Goal: Find specific page/section: Find specific page/section

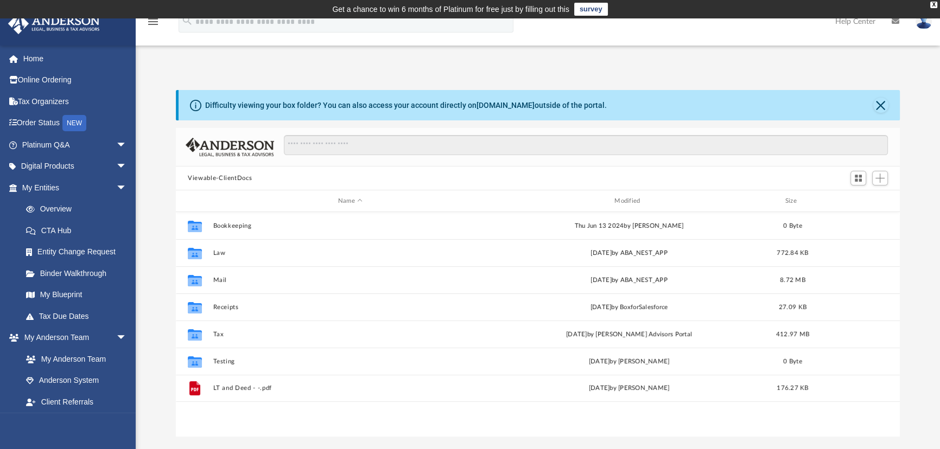
scroll to position [239, 716]
click at [116, 182] on span "arrow_drop_down" at bounding box center [127, 188] width 22 height 22
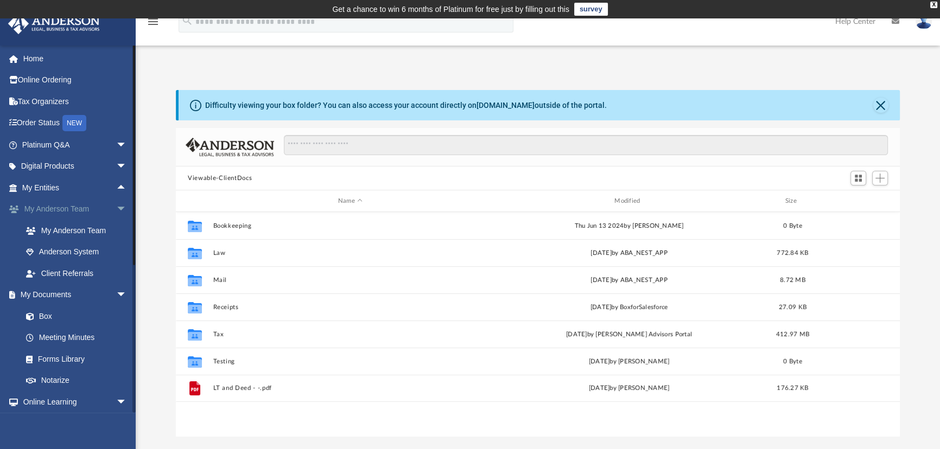
click at [116, 208] on span "arrow_drop_down" at bounding box center [127, 210] width 22 height 22
click at [116, 233] on span "arrow_drop_down" at bounding box center [127, 231] width 22 height 22
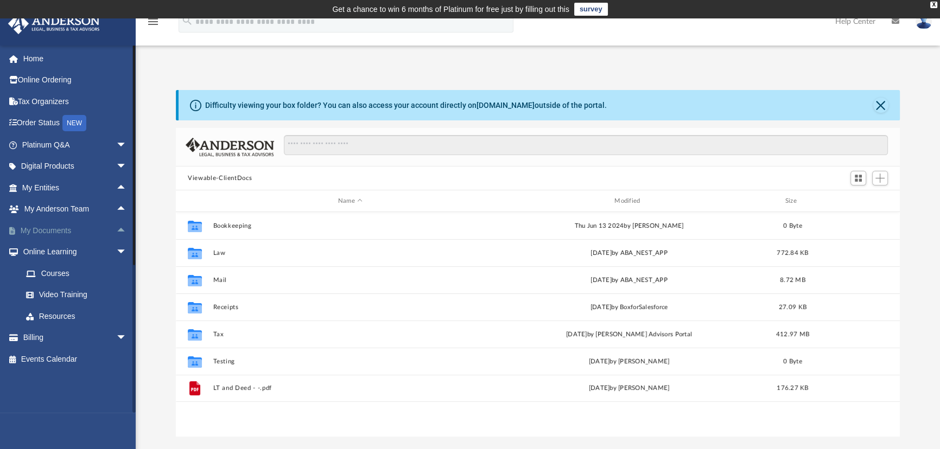
click at [116, 233] on span "arrow_drop_up" at bounding box center [127, 231] width 22 height 22
click at [50, 248] on link "Box" at bounding box center [79, 252] width 128 height 22
click at [45, 250] on link "Box" at bounding box center [79, 252] width 128 height 22
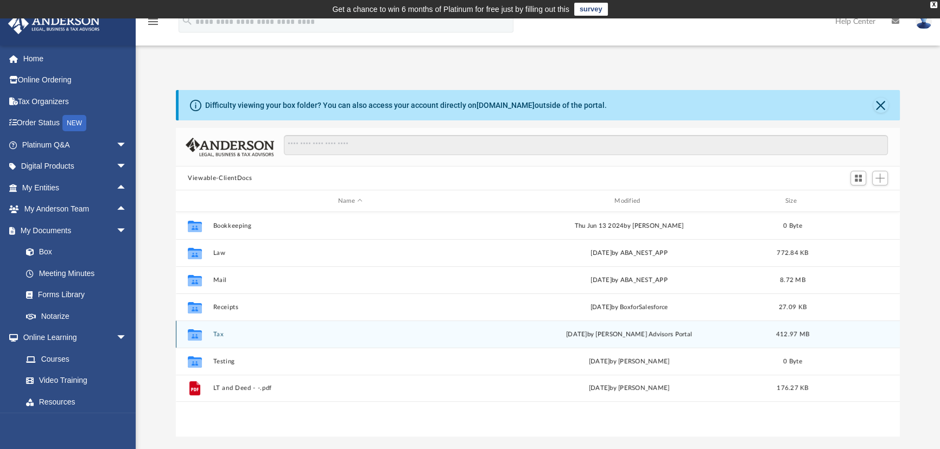
click at [195, 334] on icon "grid" at bounding box center [195, 336] width 14 height 9
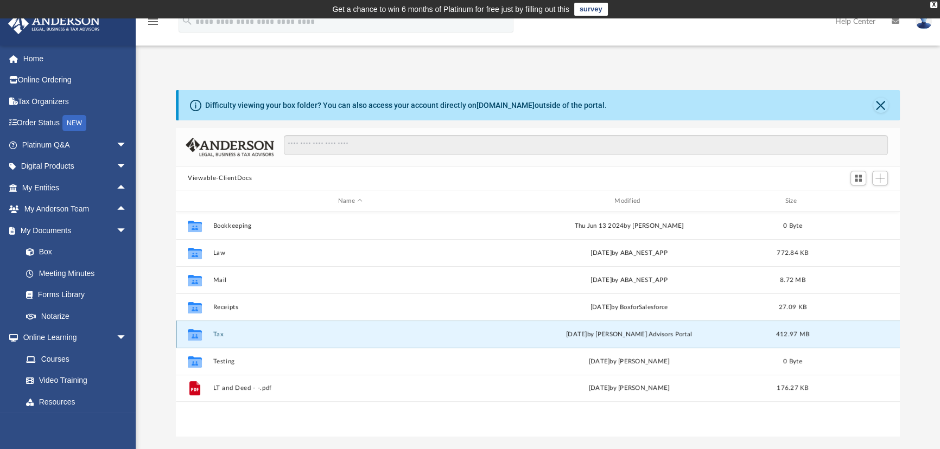
click at [195, 334] on icon "grid" at bounding box center [195, 336] width 14 height 9
click at [218, 334] on button "Tax" at bounding box center [350, 334] width 274 height 7
click at [221, 333] on button "Tax" at bounding box center [350, 334] width 274 height 7
click at [215, 336] on button "Tax" at bounding box center [350, 334] width 274 height 7
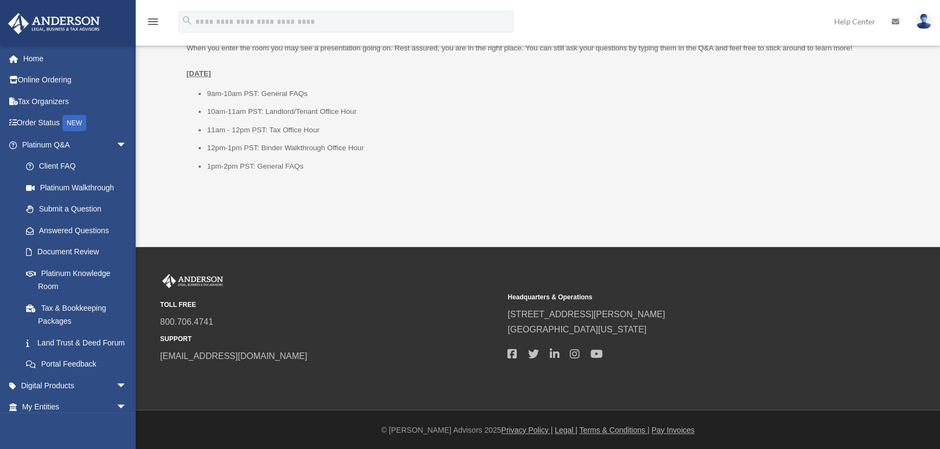
scroll to position [1402, 0]
